Goal: Information Seeking & Learning: Learn about a topic

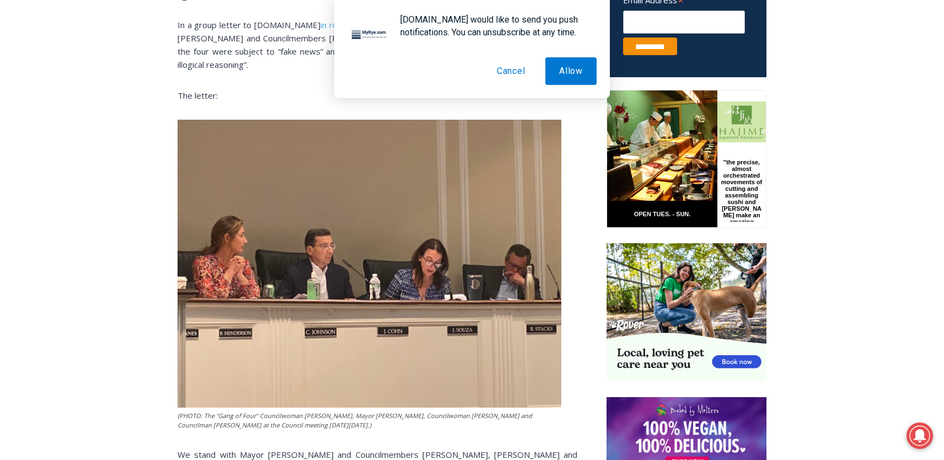
scroll to position [472, 0]
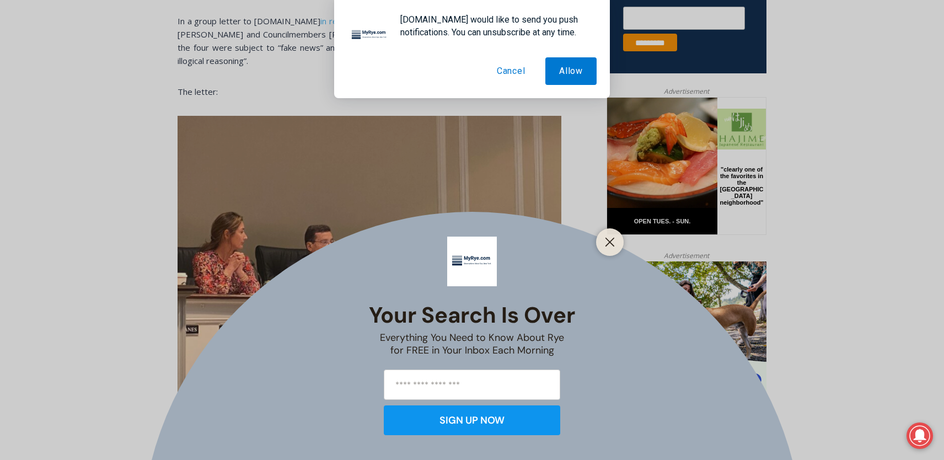
click at [505, 72] on button "Cancel" at bounding box center [511, 71] width 56 height 28
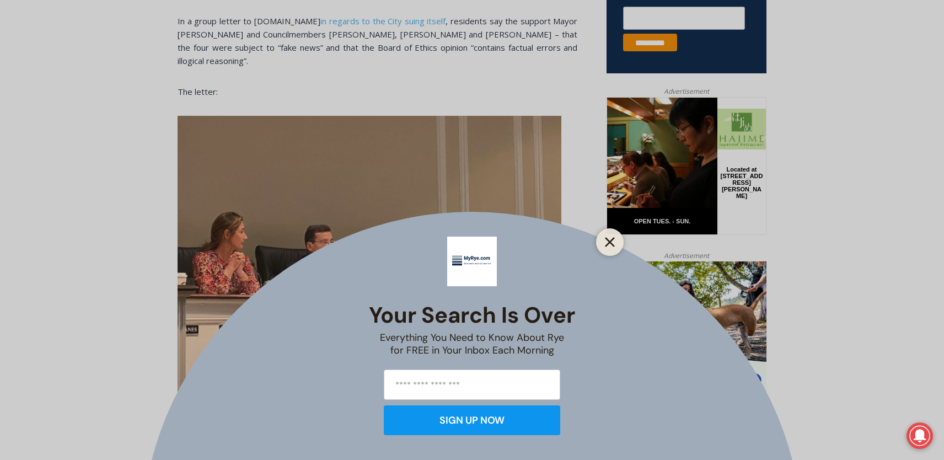
click at [610, 243] on line "Close" at bounding box center [610, 242] width 8 height 8
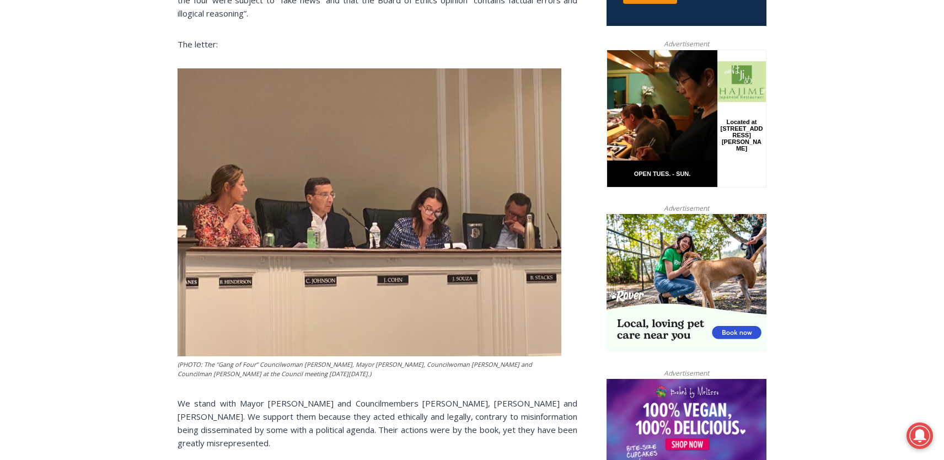
scroll to position [357, 0]
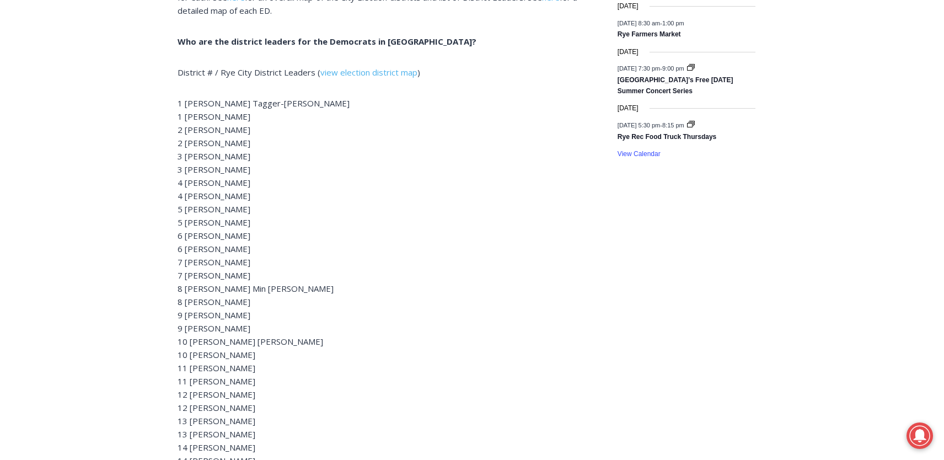
scroll to position [1750, 0]
